Goal: Information Seeking & Learning: Learn about a topic

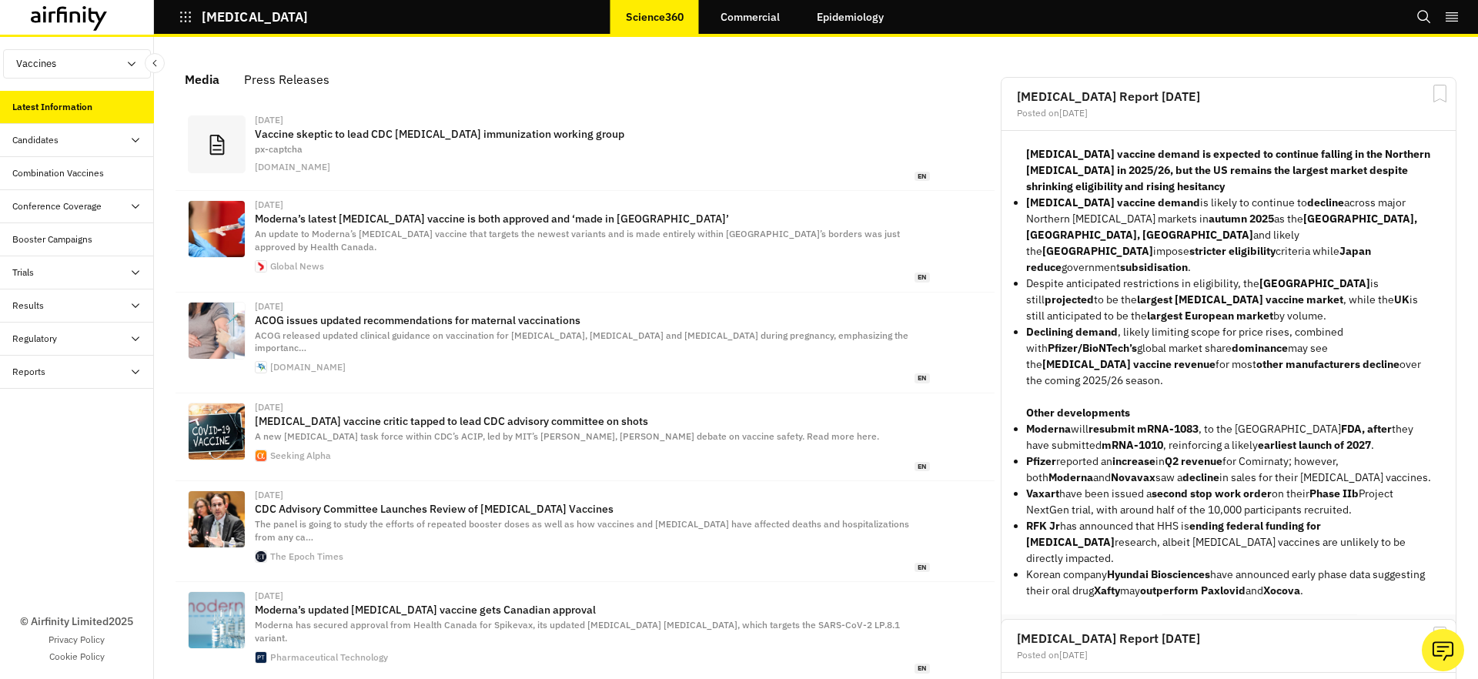
scroll to position [977, 462]
click at [99, 142] on div "Candidates" at bounding box center [83, 140] width 142 height 14
click at [80, 242] on div "Combination Vaccines" at bounding box center [58, 239] width 92 height 14
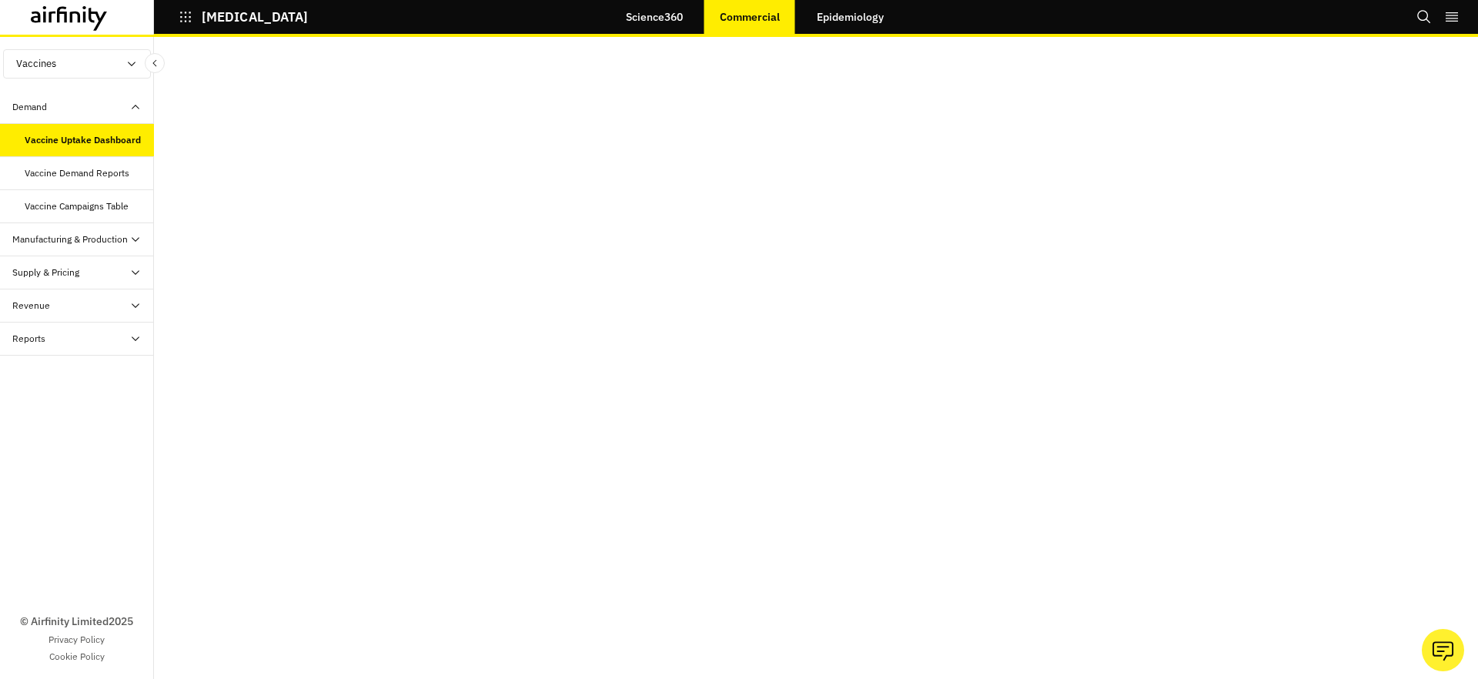
click at [112, 177] on div "Vaccine Demand Reports" at bounding box center [77, 173] width 105 height 14
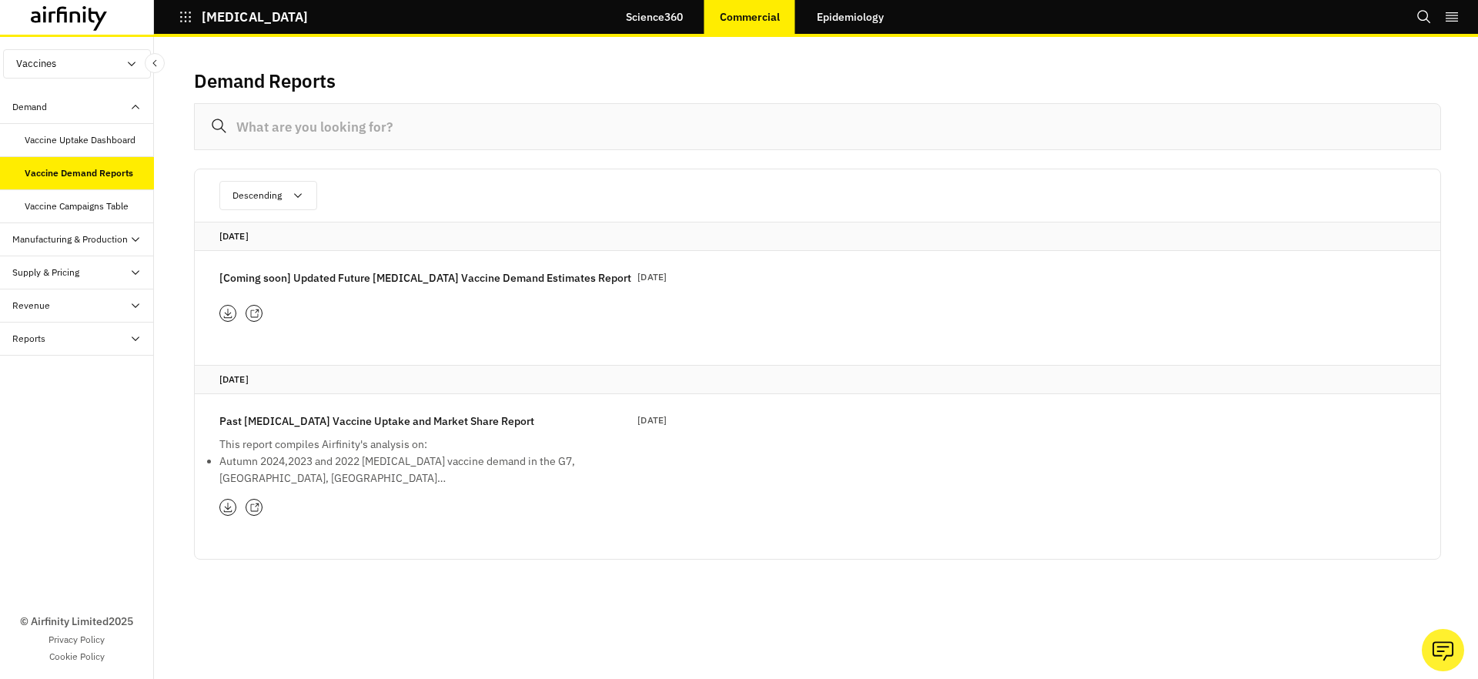
click at [105, 243] on div "Manufacturing & Production" at bounding box center [69, 239] width 115 height 14
click at [96, 324] on div "Supply & Pricing" at bounding box center [83, 319] width 142 height 14
click at [80, 425] on div "Revenue" at bounding box center [83, 419] width 142 height 14
click at [73, 514] on div "Reports" at bounding box center [83, 518] width 142 height 14
click at [868, 21] on link "Epidemiology" at bounding box center [850, 16] width 98 height 37
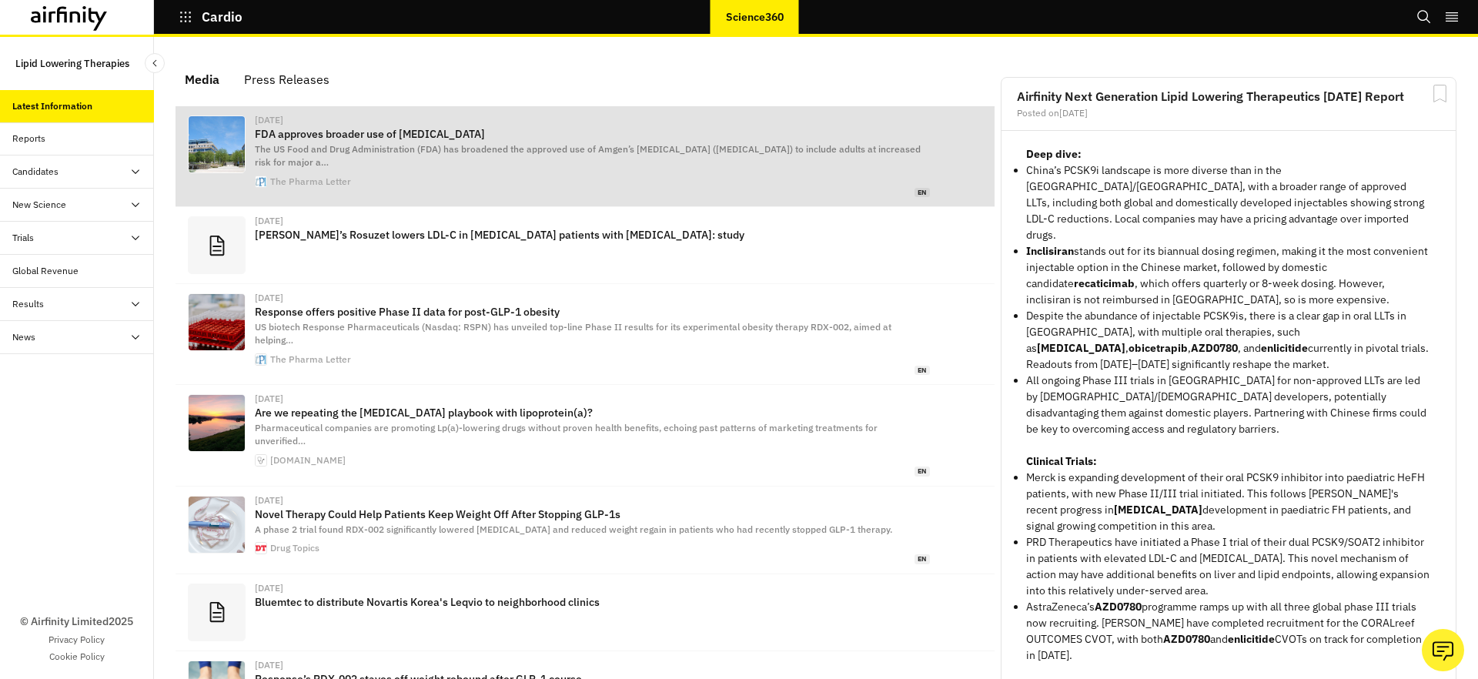
scroll to position [969, 462]
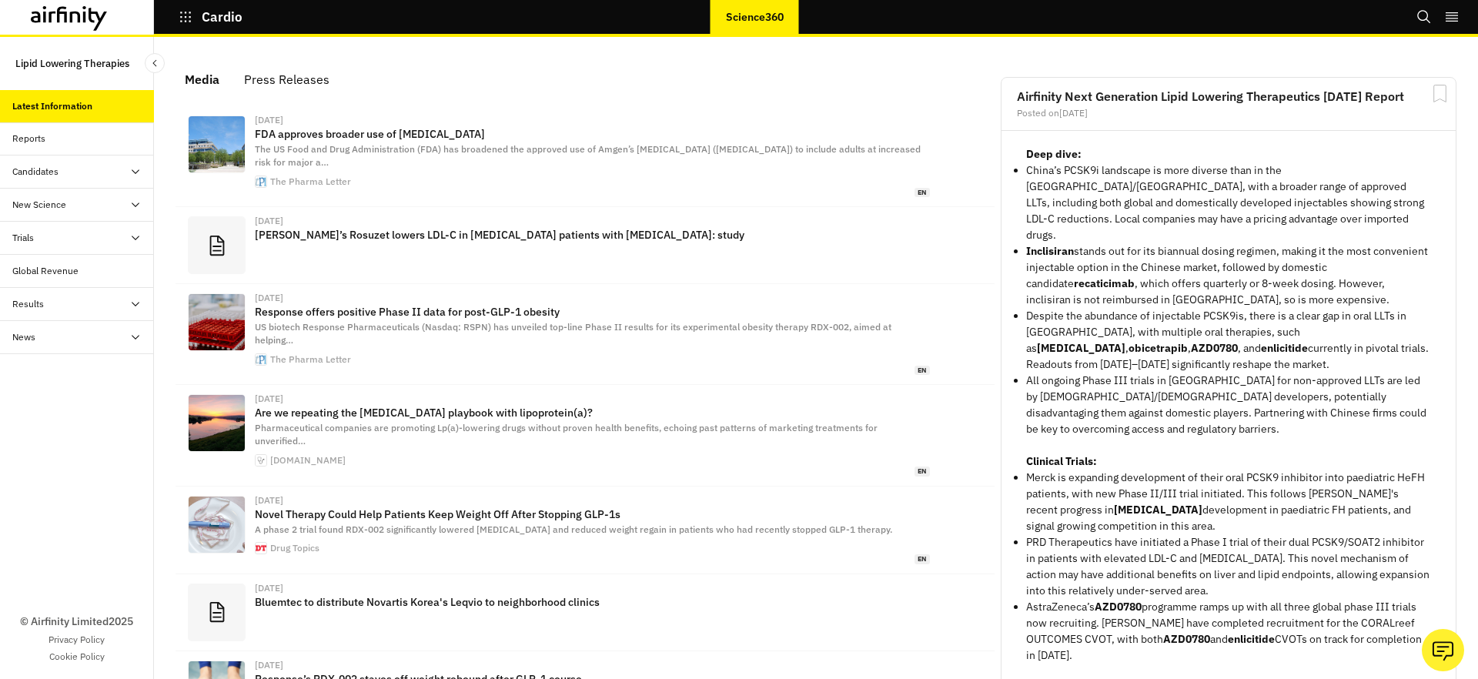
click at [102, 343] on div "News" at bounding box center [83, 337] width 142 height 14
click at [104, 309] on div "Results" at bounding box center [83, 304] width 142 height 14
click at [99, 271] on div "Global Revenue" at bounding box center [83, 271] width 142 height 14
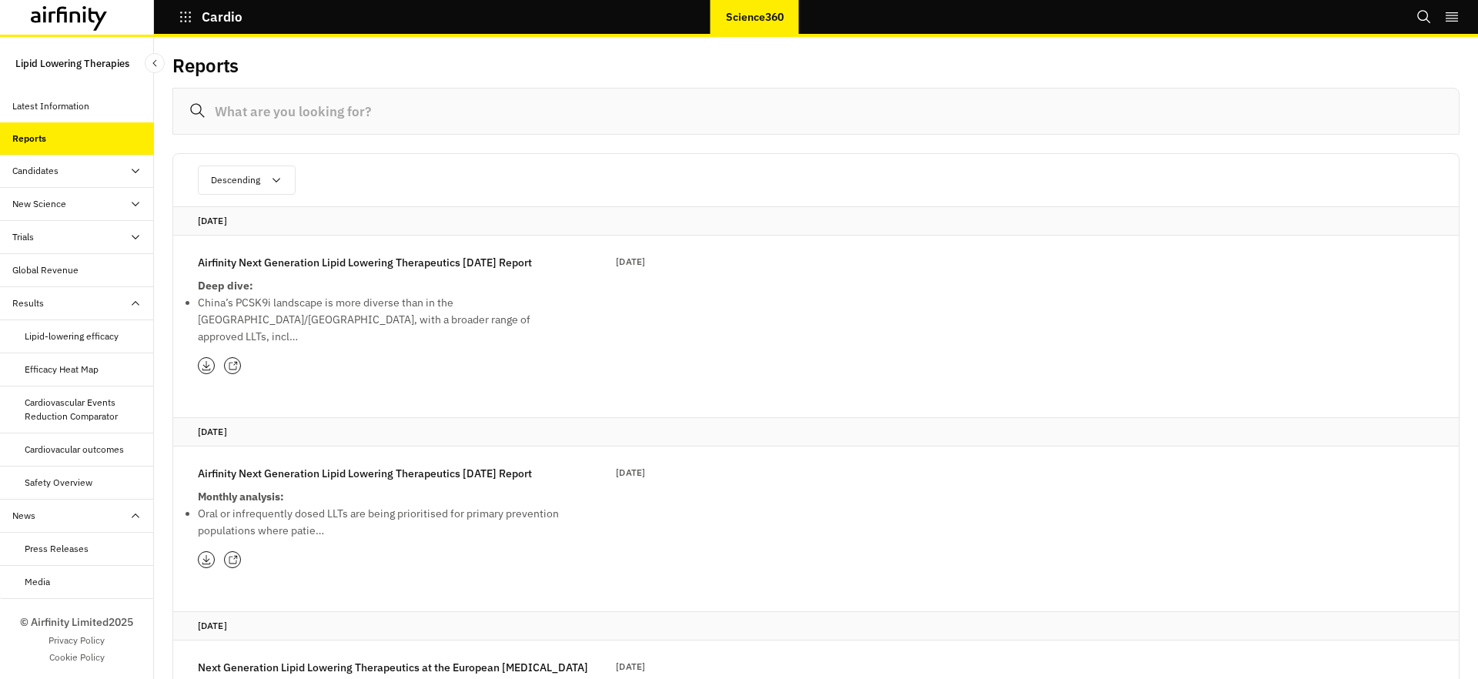
click at [526, 266] on p "Airfinity Next Generation Lipid Lowering Therapeutics [DATE] Report" at bounding box center [365, 262] width 334 height 17
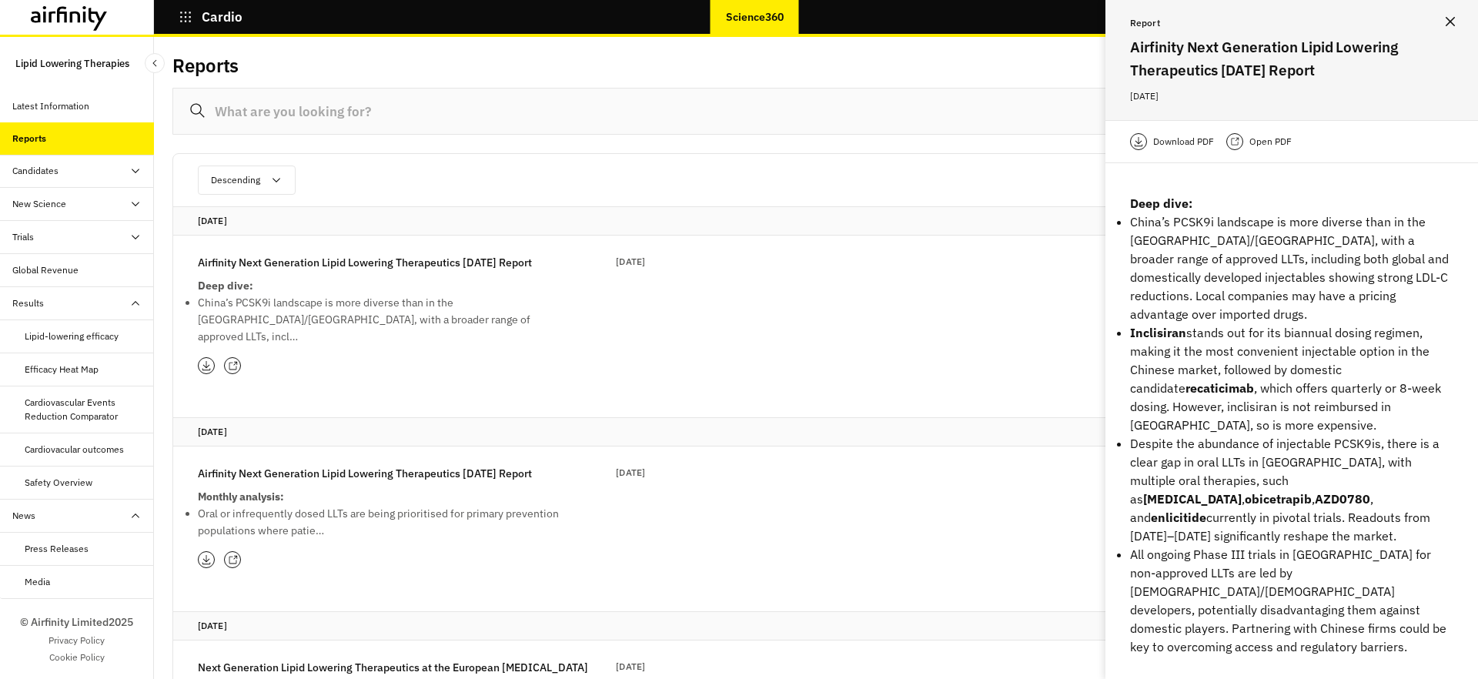
click at [1272, 138] on p "Open PDF" at bounding box center [1270, 141] width 42 height 15
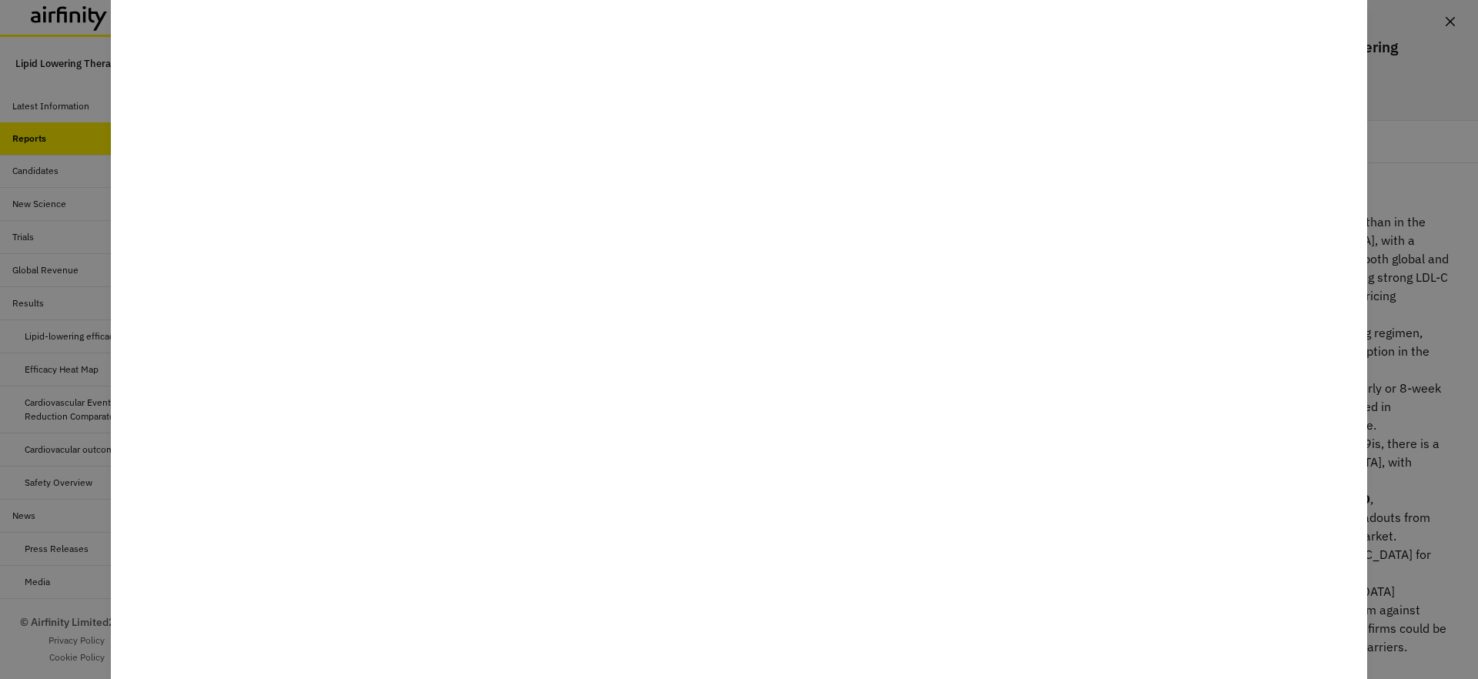
click at [1446, 24] on div at bounding box center [739, 339] width 1478 height 679
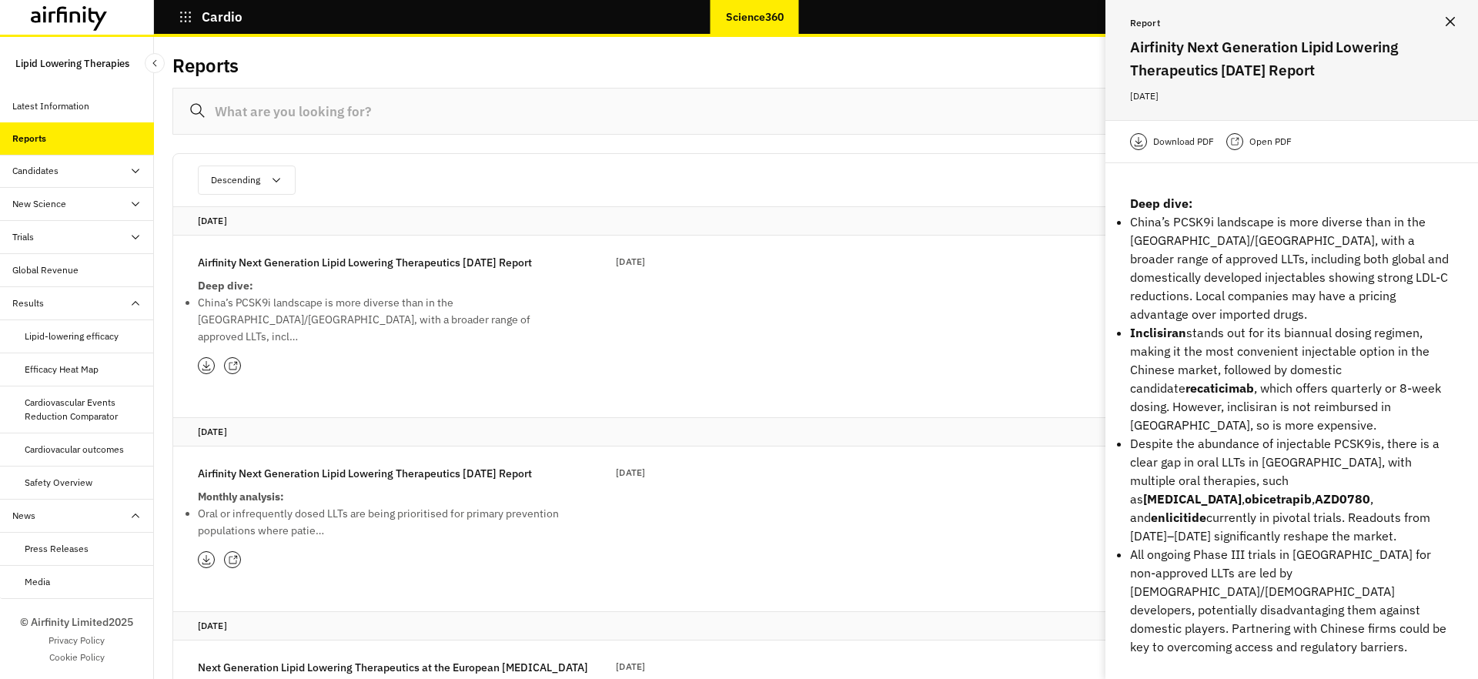
click at [1448, 24] on icon "Close" at bounding box center [1449, 21] width 9 height 9
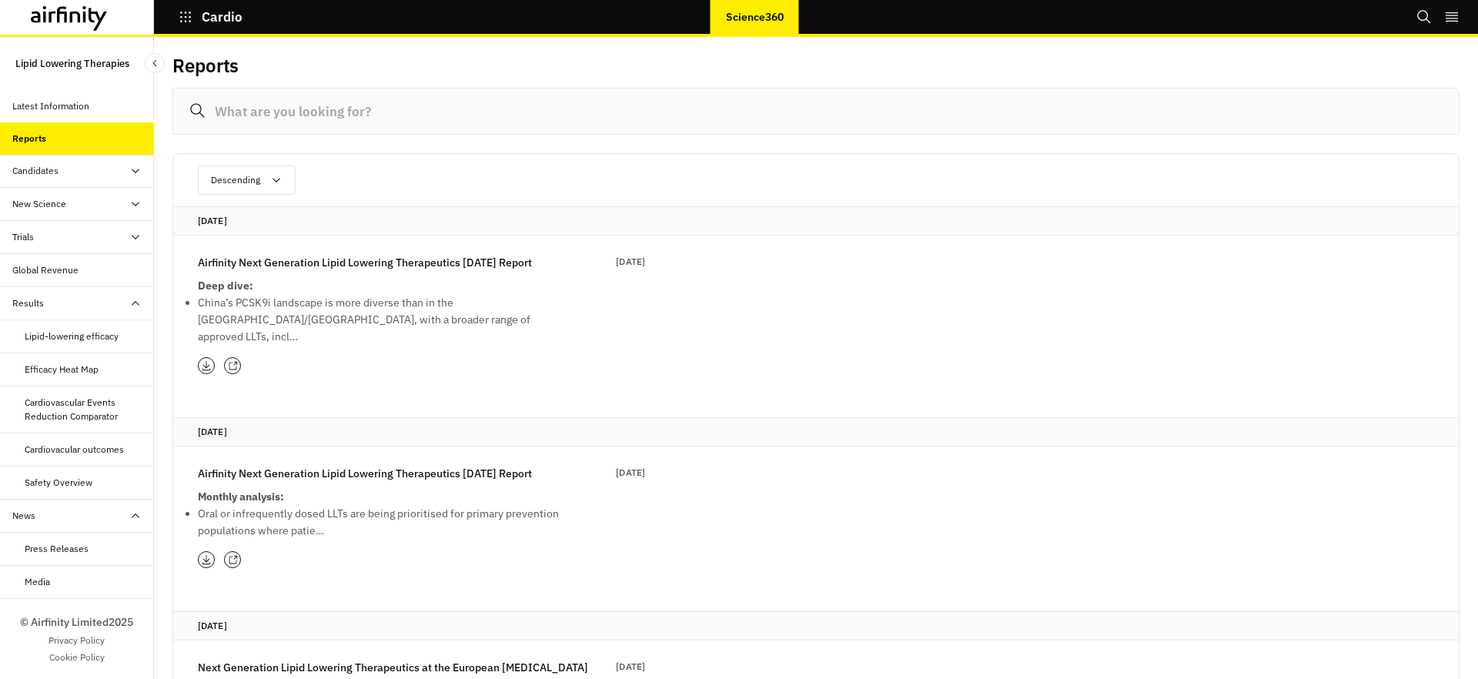
click at [60, 20] on icon at bounding box center [69, 18] width 77 height 25
